Goal: Obtain resource: Download file/media

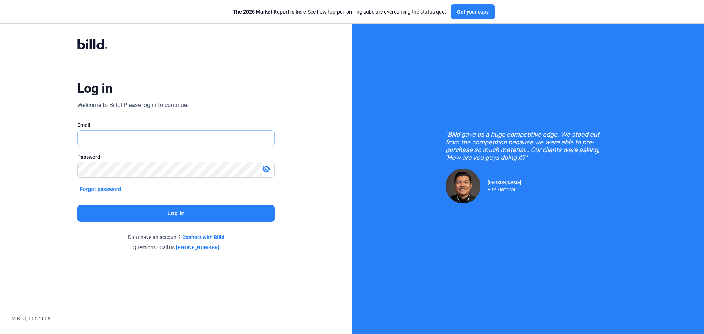
type input "[EMAIL_ADDRESS][DOMAIN_NAME]"
click at [108, 213] on button "Log in" at bounding box center [175, 213] width 197 height 17
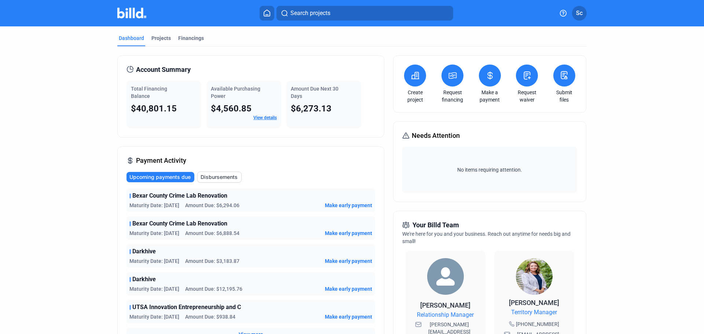
click at [191, 38] on div "Financings" at bounding box center [191, 37] width 26 height 7
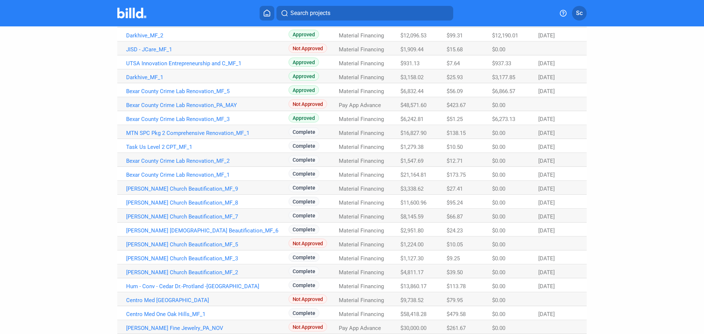
scroll to position [195, 0]
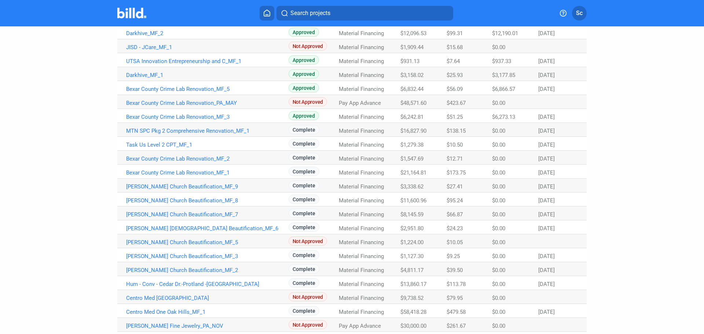
click at [197, 130] on link "MTN SPC Pkg 2 Comprehensive Renovation_MF_1" at bounding box center [207, 131] width 162 height 7
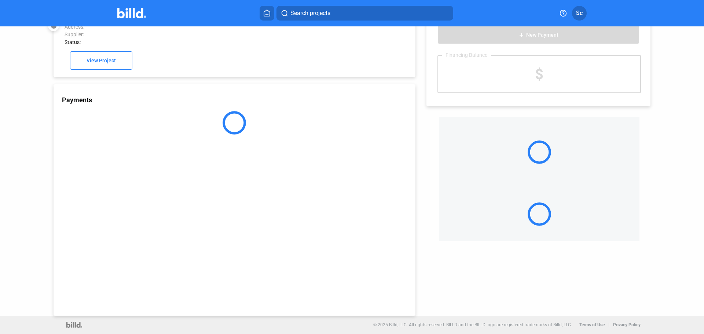
scroll to position [20, 0]
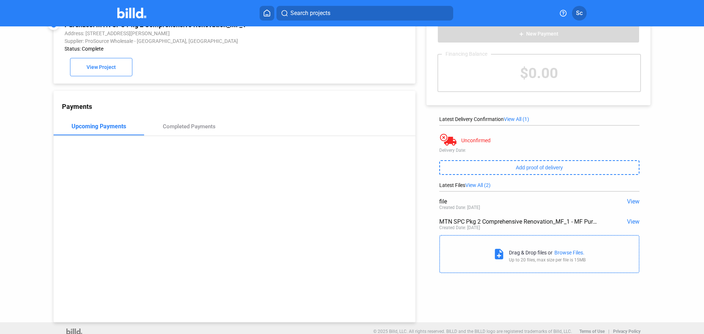
click at [629, 225] on span "View" at bounding box center [633, 221] width 12 height 7
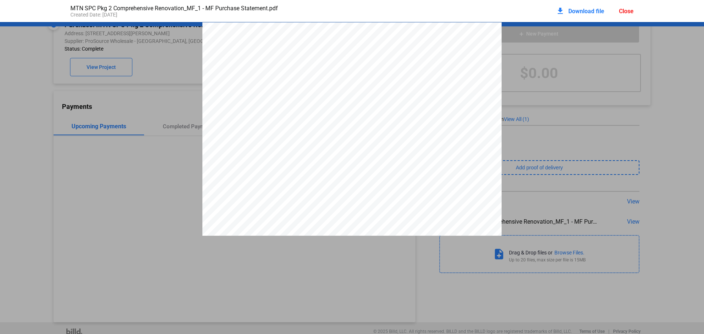
scroll to position [4, 0]
click at [632, 10] on div "Close" at bounding box center [626, 11] width 15 height 7
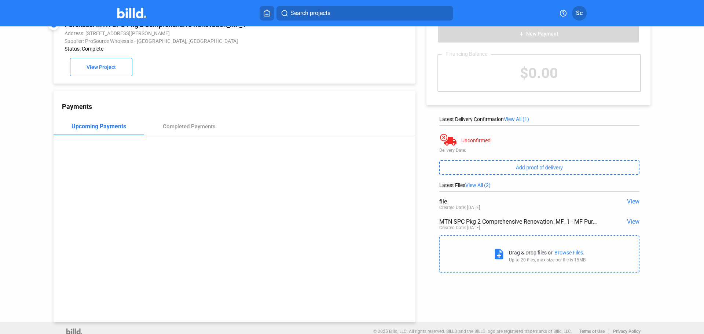
click at [636, 201] on div "add New Payment Financing Balance $0.00 Latest Delivery Confirmation View All (…" at bounding box center [541, 141] width 253 height 271
click at [629, 203] on span "View" at bounding box center [633, 201] width 12 height 7
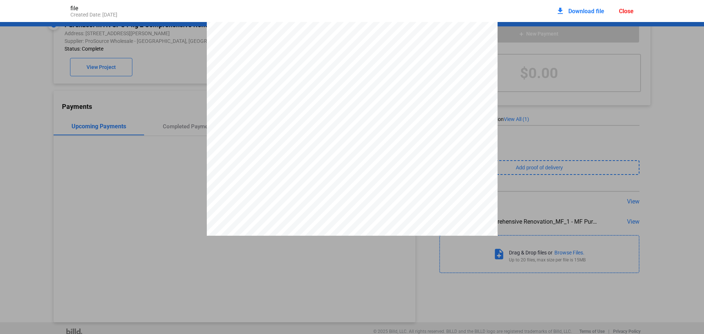
scroll to position [0, 0]
click at [592, 11] on span "Download file" at bounding box center [586, 11] width 36 height 7
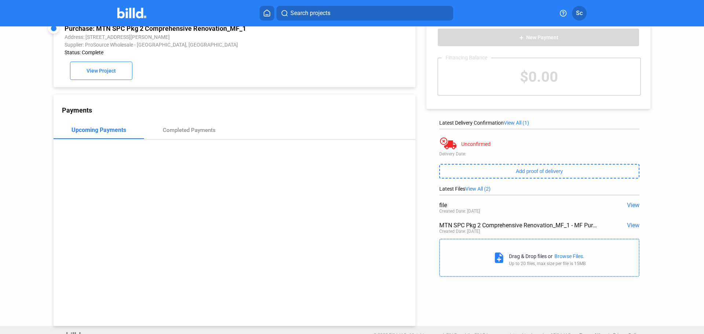
scroll to position [14, 0]
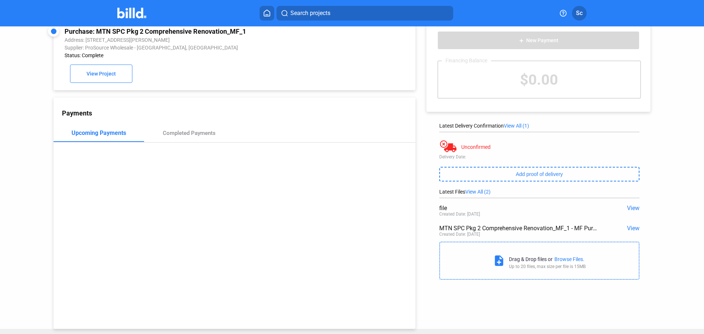
click at [633, 207] on span "View" at bounding box center [633, 208] width 12 height 7
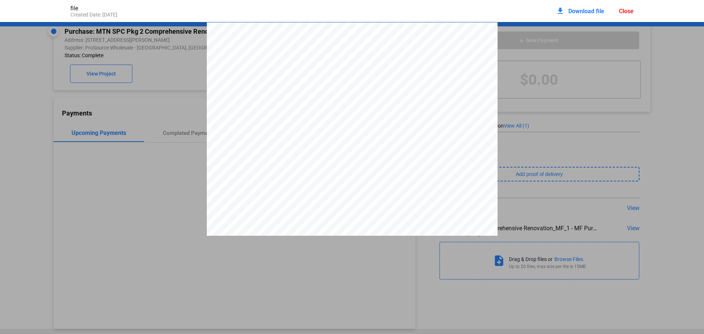
scroll to position [4, 0]
click at [412, 30] on div "PS BEXAR COUNTY, INC [STREET_ADDRESS] 210-829-8290 Order Date: [DATE] Salespers…" at bounding box center [352, 224] width 291 height 411
